Goal: Check status: Check status

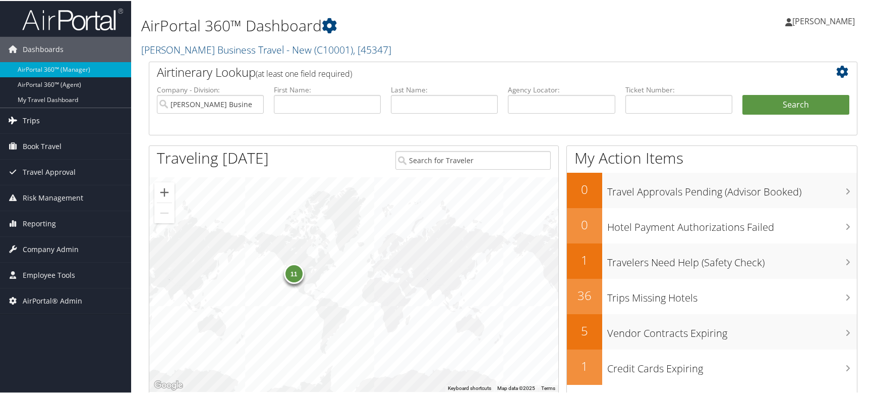
click at [56, 120] on link "Trips" at bounding box center [65, 119] width 131 height 25
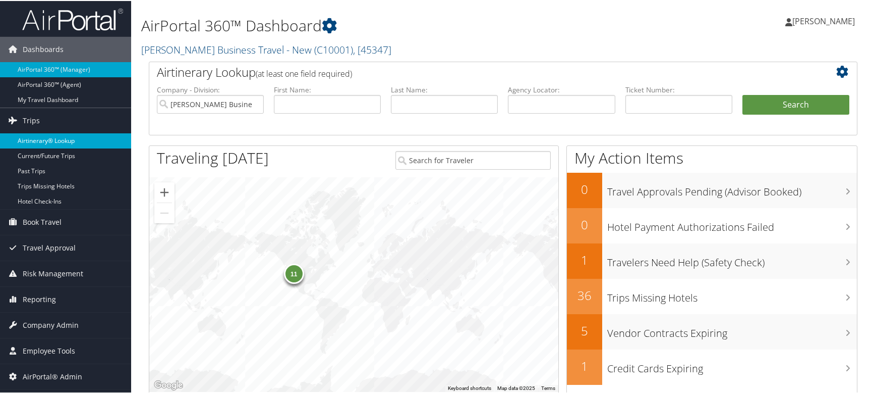
click at [38, 141] on link "Airtinerary® Lookup" at bounding box center [65, 139] width 131 height 15
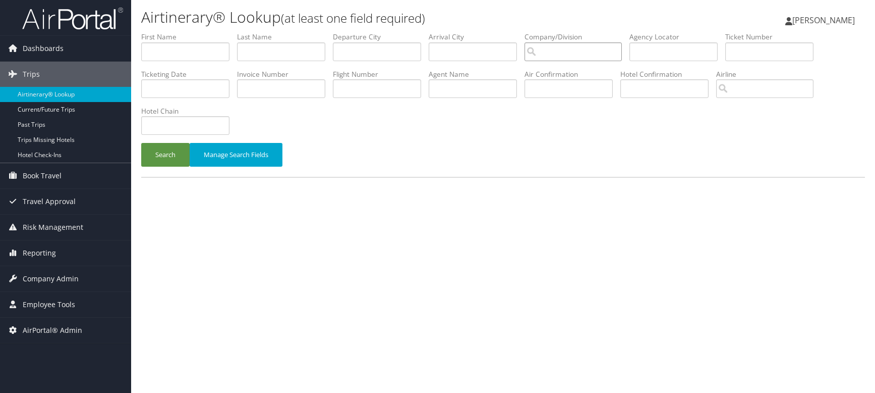
click at [546, 49] on input "search" at bounding box center [573, 51] width 97 height 19
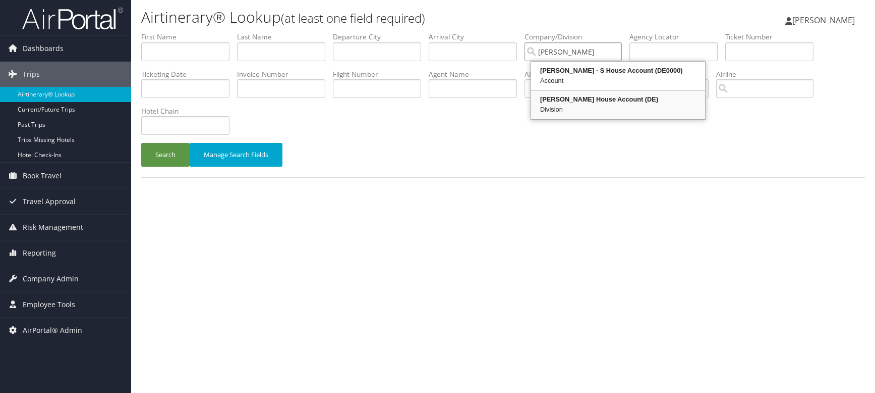
click at [561, 98] on div "[PERSON_NAME] House Account (DE)" at bounding box center [618, 99] width 171 height 10
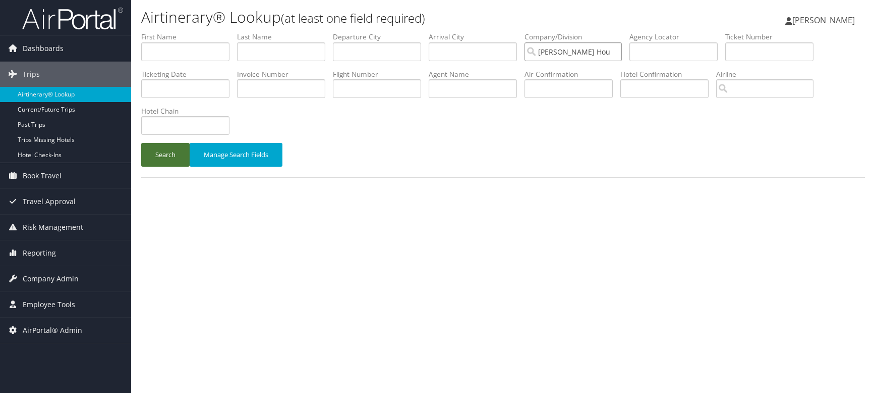
type input "[PERSON_NAME] House Account"
click at [169, 155] on button "Search" at bounding box center [165, 155] width 48 height 24
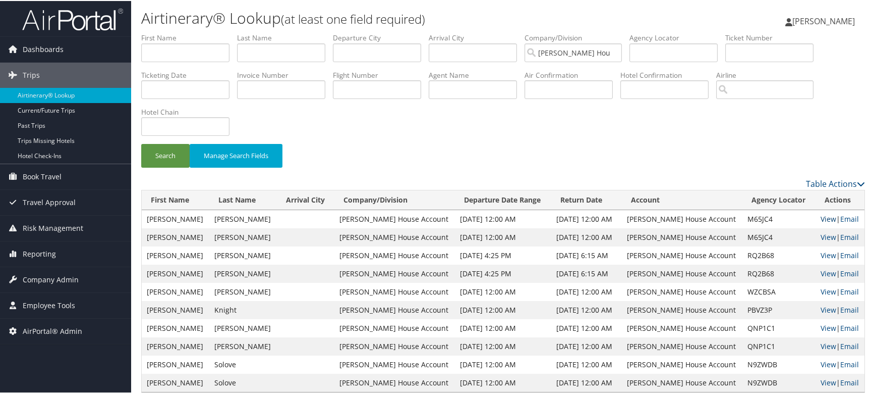
click at [825, 219] on link "View" at bounding box center [829, 218] width 16 height 10
click at [823, 23] on span "[PERSON_NAME]" at bounding box center [824, 20] width 63 height 11
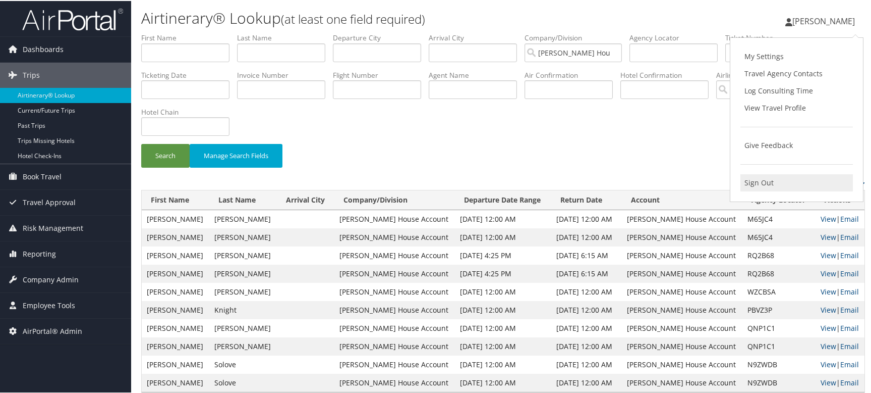
click at [771, 182] on link "Sign Out" at bounding box center [797, 181] width 113 height 17
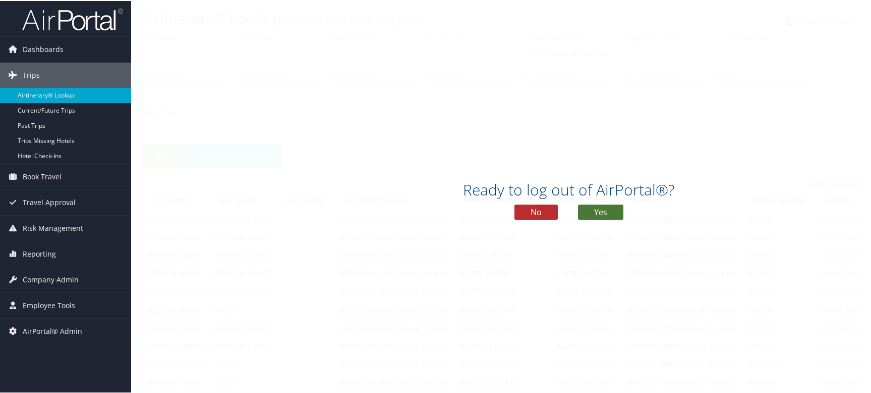
click at [591, 216] on button "Yes" at bounding box center [600, 210] width 45 height 15
